Goal: Task Accomplishment & Management: Complete application form

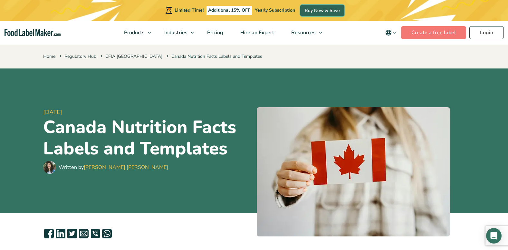
click at [330, 8] on link "Buy Now & Save" at bounding box center [322, 10] width 44 height 11
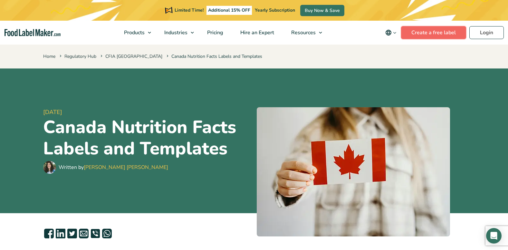
drag, startPoint x: 0, startPoint y: 0, endPoint x: 446, endPoint y: 33, distance: 447.4
click at [446, 33] on link "Create a free label" at bounding box center [433, 32] width 65 height 13
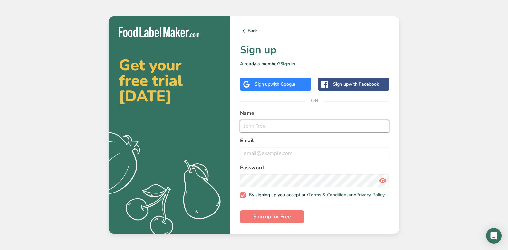
click at [246, 123] on input "text" at bounding box center [314, 126] width 149 height 13
type input "D"
type input "Diane Ting"
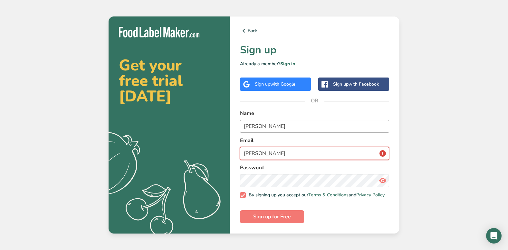
click at [240, 210] on button "Sign up for Free" at bounding box center [272, 216] width 64 height 13
click at [367, 103] on div "Back Sign up Already a member? Sign in Sign up with Google Sign up with Faceboo…" at bounding box center [315, 124] width 170 height 217
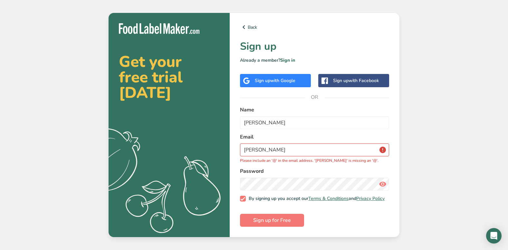
click at [383, 180] on icon at bounding box center [383, 184] width 8 height 12
click at [264, 149] on input "Diane" at bounding box center [314, 149] width 149 height 13
click at [246, 148] on input "Diane" at bounding box center [314, 149] width 149 height 13
click at [247, 148] on input "Diane" at bounding box center [314, 149] width 149 height 13
drag, startPoint x: 305, startPoint y: 147, endPoint x: 225, endPoint y: 146, distance: 80.0
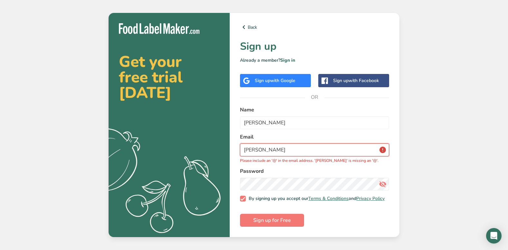
click at [225, 146] on section "Get your free trial today .a{fill:#f5f3ed;} Back Sign up Already a member? Sign…" at bounding box center [254, 125] width 291 height 224
type input "D"
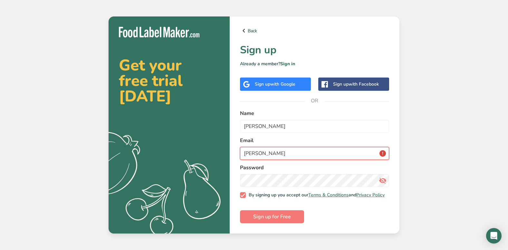
type input "[PERSON_NAME][EMAIL_ADDRESS][DOMAIN_NAME]"
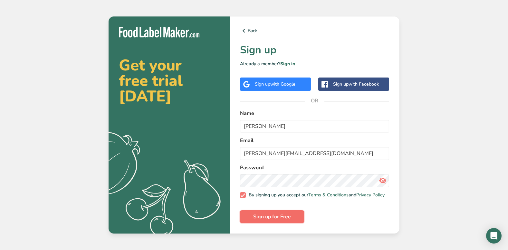
click at [263, 218] on span "Sign up for Free" at bounding box center [272, 216] width 38 height 8
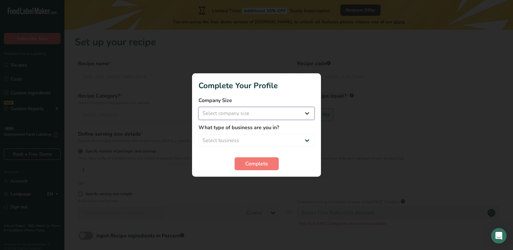
click at [308, 113] on select "Select company size Fewer than 10 Employees 10 to 50 Employees 51 to 500 Employ…" at bounding box center [257, 113] width 116 height 13
select select "2"
click at [199, 107] on select "Select company size Fewer than 10 Employees 10 to 50 Employees 51 to 500 Employ…" at bounding box center [257, 113] width 116 height 13
click at [308, 141] on select "Select business Packaged Food Manufacturer Restaurant & Cafe Bakery Meal Plans …" at bounding box center [257, 140] width 116 height 13
select select "1"
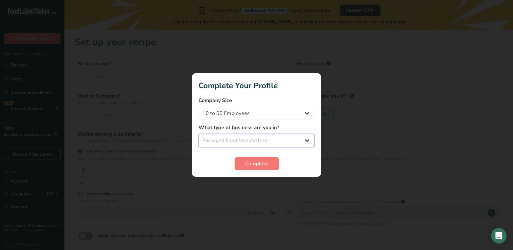
click at [199, 134] on select "Select business Packaged Food Manufacturer Restaurant & Cafe Bakery Meal Plans …" at bounding box center [257, 140] width 116 height 13
click at [261, 163] on span "Complete" at bounding box center [256, 164] width 23 height 8
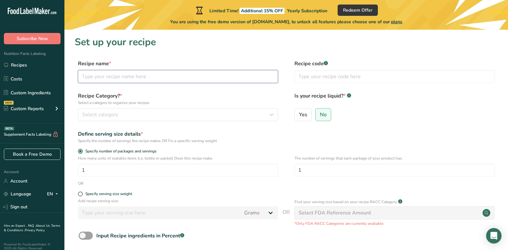
click at [96, 74] on input "text" at bounding box center [178, 76] width 200 height 13
type input "O"
type input "W"
type input "Oats Whole"
click at [326, 76] on input "text" at bounding box center [395, 76] width 200 height 13
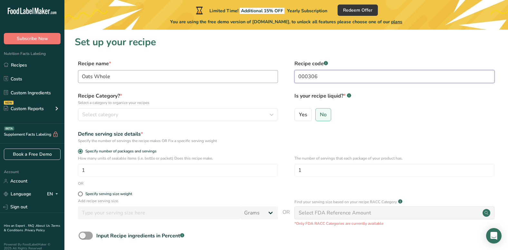
type input "000306"
click at [83, 77] on input "Oats Whole" at bounding box center [178, 76] width 200 height 13
type input "Rolled Oats"
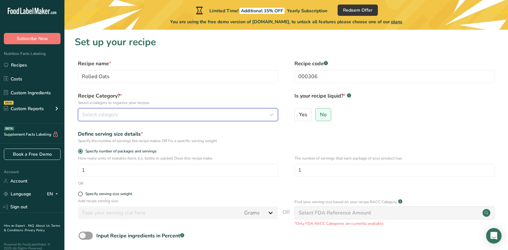
click at [110, 115] on span "Select category" at bounding box center [100, 115] width 36 height 8
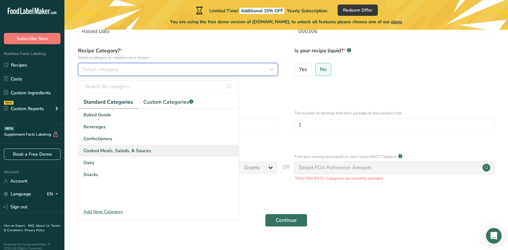
scroll to position [57, 0]
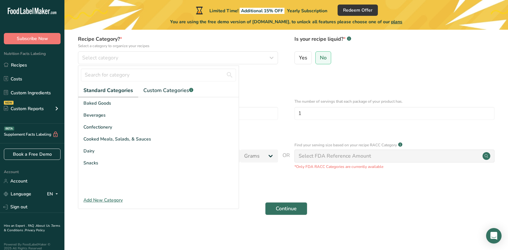
click at [100, 200] on div "Add New Category" at bounding box center [158, 199] width 161 height 7
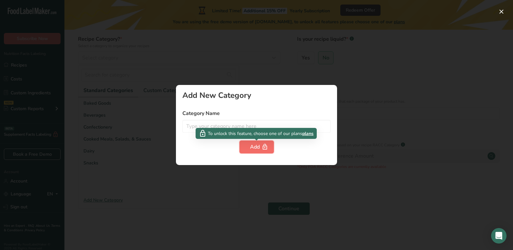
click at [259, 147] on div "Add" at bounding box center [256, 147] width 13 height 8
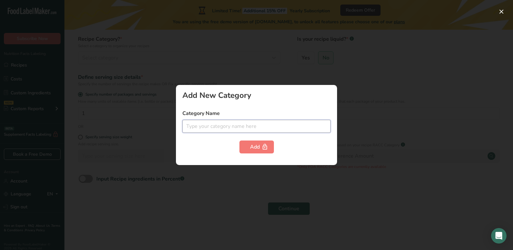
click at [207, 125] on input "text" at bounding box center [256, 126] width 148 height 13
type input "Grain"
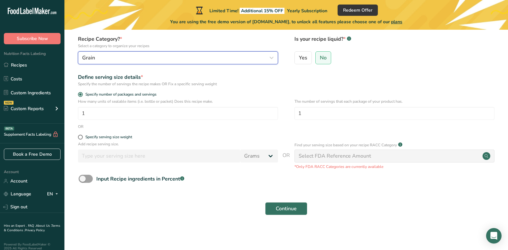
click at [96, 55] on div "Grain" at bounding box center [176, 58] width 188 height 8
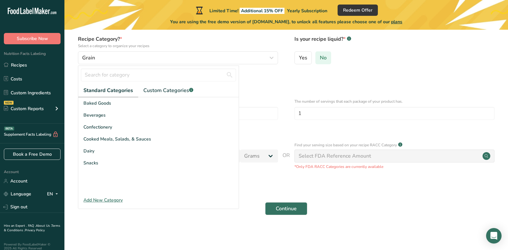
click at [327, 60] on label "No" at bounding box center [324, 57] width 16 height 13
click at [320, 60] on input "No" at bounding box center [318, 57] width 4 height 4
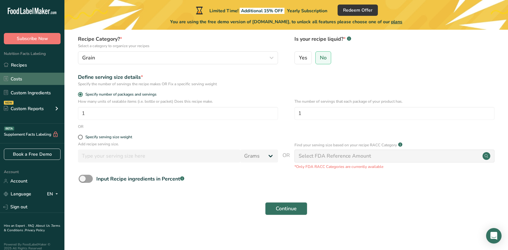
click at [19, 79] on link "Costs" at bounding box center [32, 79] width 64 height 12
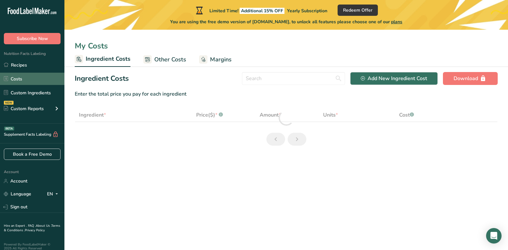
select select "1"
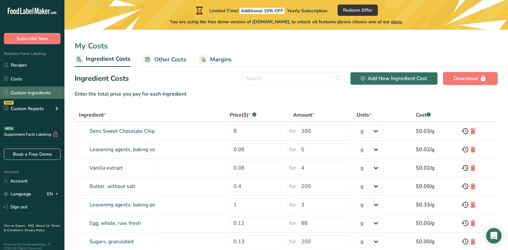
click at [19, 94] on link "Custom Ingredients" at bounding box center [32, 92] width 64 height 12
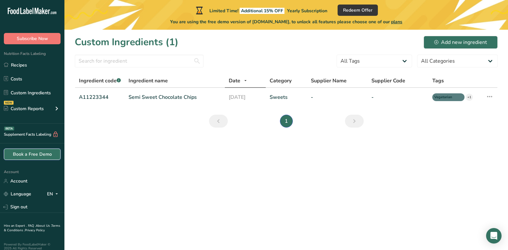
click at [29, 150] on link "Book a Free Demo" at bounding box center [32, 153] width 57 height 11
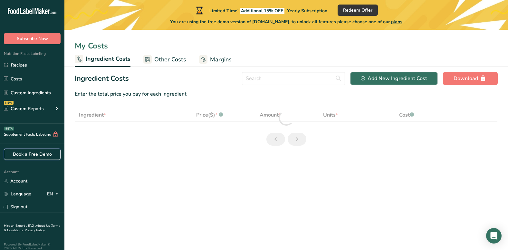
select select "1"
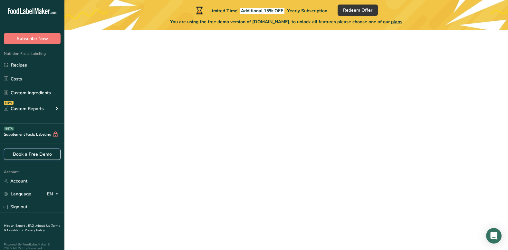
scroll to position [57, 0]
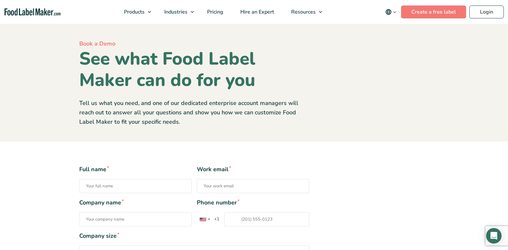
click at [110, 187] on input "Full name *" at bounding box center [135, 186] width 113 height 14
type input "[PERSON_NAME]"
type input "[PERSON_NAME][EMAIL_ADDRESS][DOMAIN_NAME]"
click at [127, 222] on input "Company name *" at bounding box center [135, 219] width 113 height 14
type input "Winford Foods"
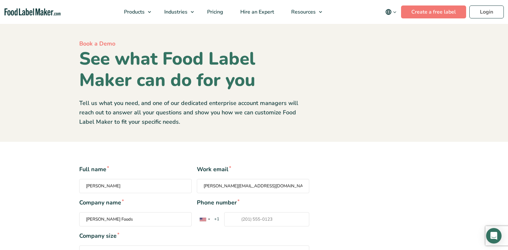
click at [239, 219] on input "Phone number * United States +1 United Kingdom +44 Afghanistan (‫افغانستان‬‎) +…" at bounding box center [266, 219] width 85 height 14
type input "9"
type input "905-889-4484"
click at [107, 239] on span "Company size *" at bounding box center [194, 235] width 230 height 9
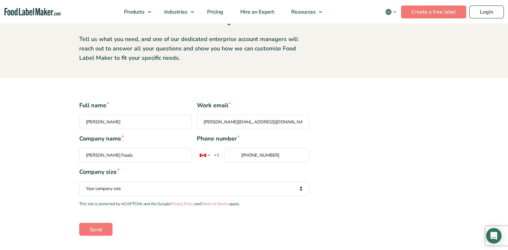
scroll to position [64, 0]
click at [301, 188] on select "Your company size Fewer than 10 Employees 10 to 50 Employees 51 to 500 Employee…" at bounding box center [194, 188] width 230 height 14
select select "10 to 50 Employees"
click at [79, 181] on select "Your company size Fewer than 10 Employees 10 to 50 Employees 51 to 500 Employee…" at bounding box center [194, 188] width 230 height 14
click at [128, 154] on input "Winford Foods" at bounding box center [135, 154] width 113 height 14
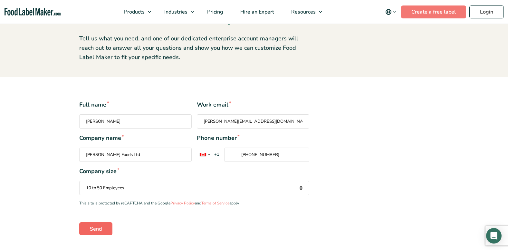
type input "Winford Foods Ltd"
click at [97, 230] on input "Send" at bounding box center [95, 228] width 33 height 13
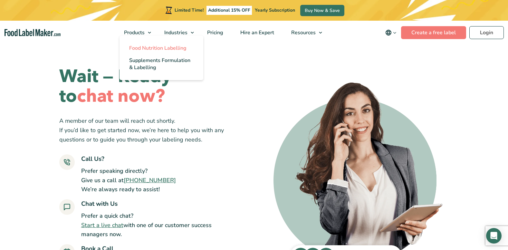
click at [137, 46] on span "Food Nutrition Labelling" at bounding box center [157, 47] width 57 height 7
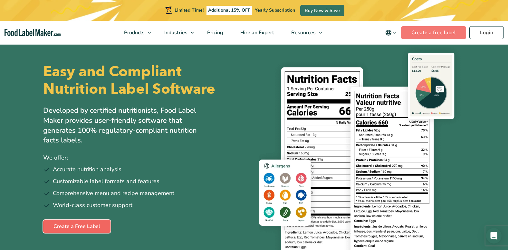
click at [80, 224] on link "Create a Free Label" at bounding box center [76, 226] width 67 height 13
